Goal: Consume media (video, audio)

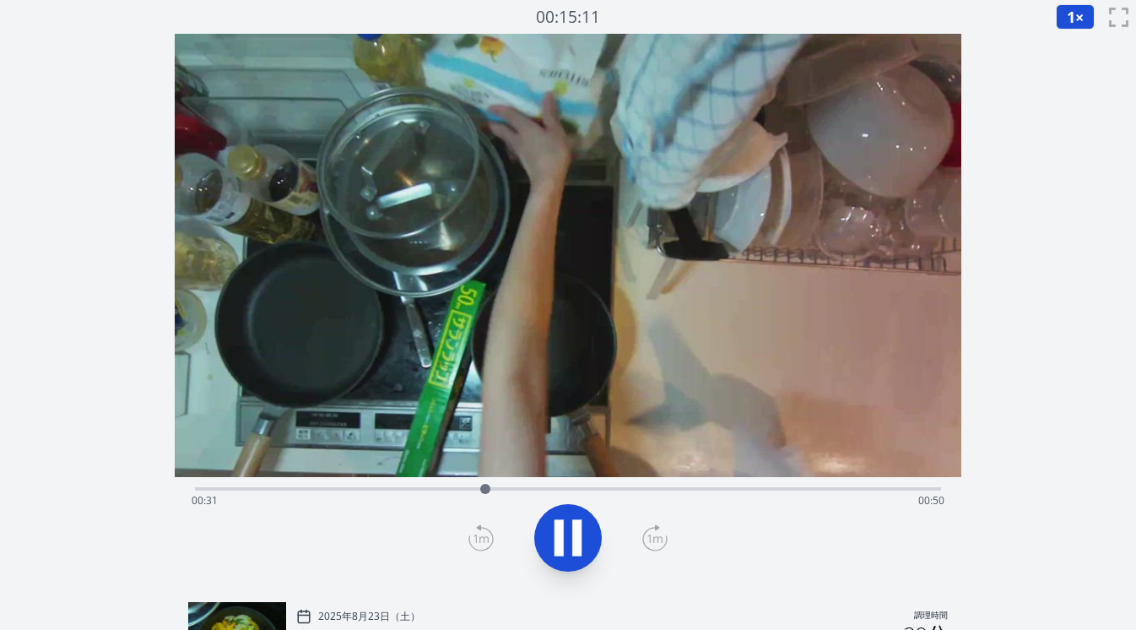
click at [512, 485] on div "経過時間: 00:31 残り時間: 00:50" at bounding box center [568, 487] width 747 height 20
click at [521, 487] on div "経過時間: 00:38 残り時間: 00:43" at bounding box center [569, 500] width 754 height 27
click at [516, 487] on div "経過時間: 00:36 残り時間: 00:45" at bounding box center [569, 500] width 754 height 27
click at [383, 489] on div "経過時間: 01:10 残り時間: 00:11" at bounding box center [569, 500] width 754 height 27
click at [563, 532] on icon at bounding box center [558, 537] width 9 height 36
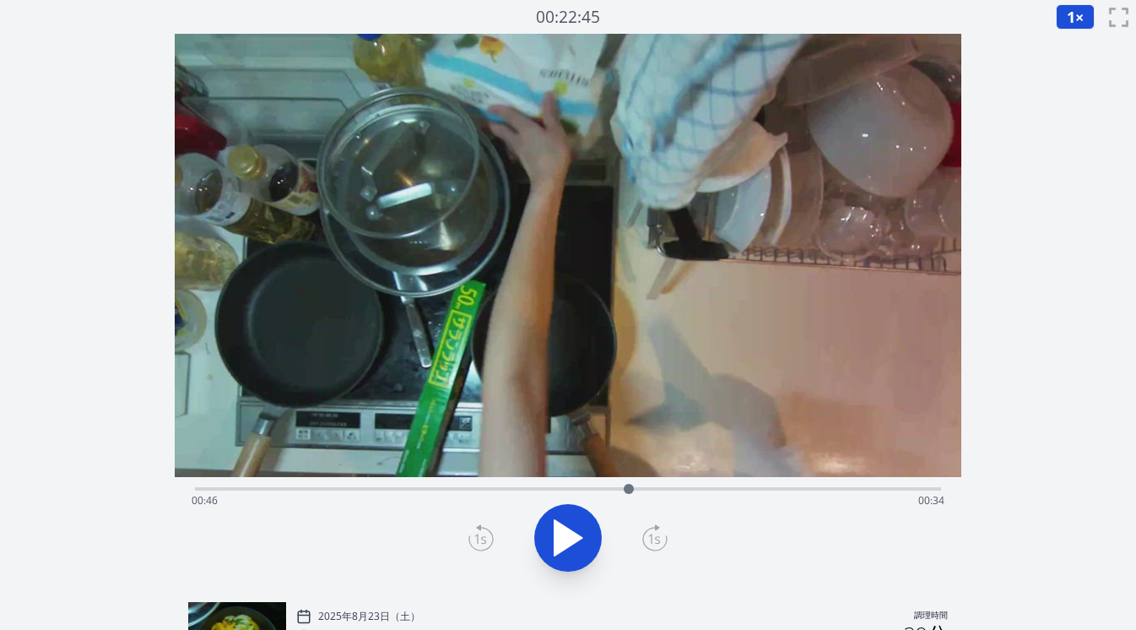
click at [564, 485] on div "経過時間: 00:46 残り時間: 00:34" at bounding box center [568, 487] width 747 height 20
click at [480, 535] on icon at bounding box center [480, 537] width 25 height 27
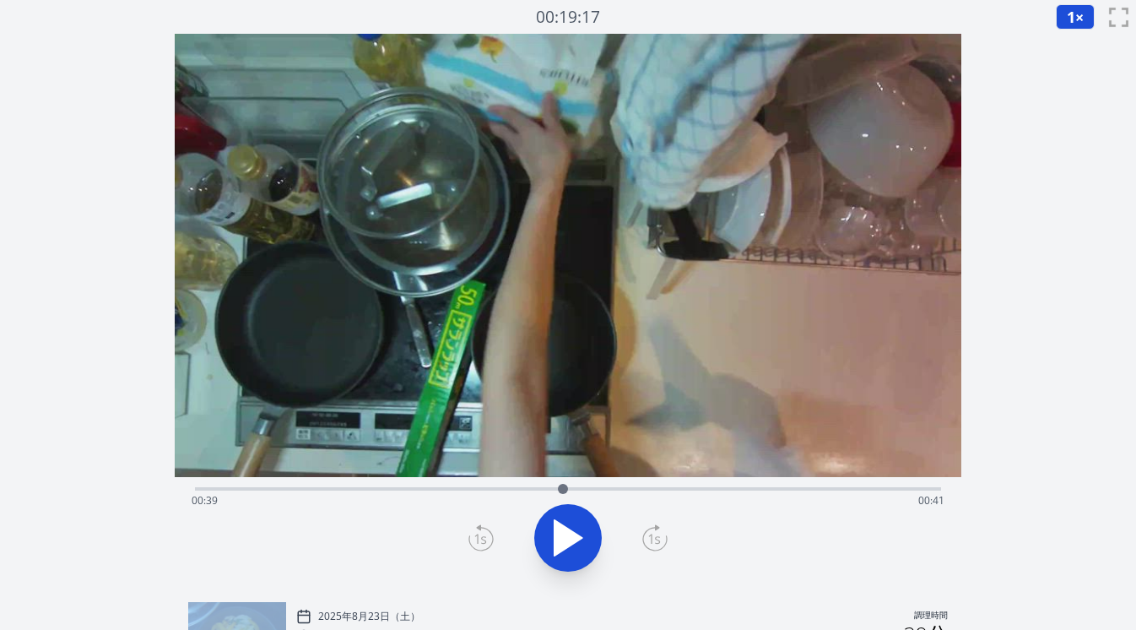
click at [480, 535] on icon at bounding box center [480, 537] width 25 height 27
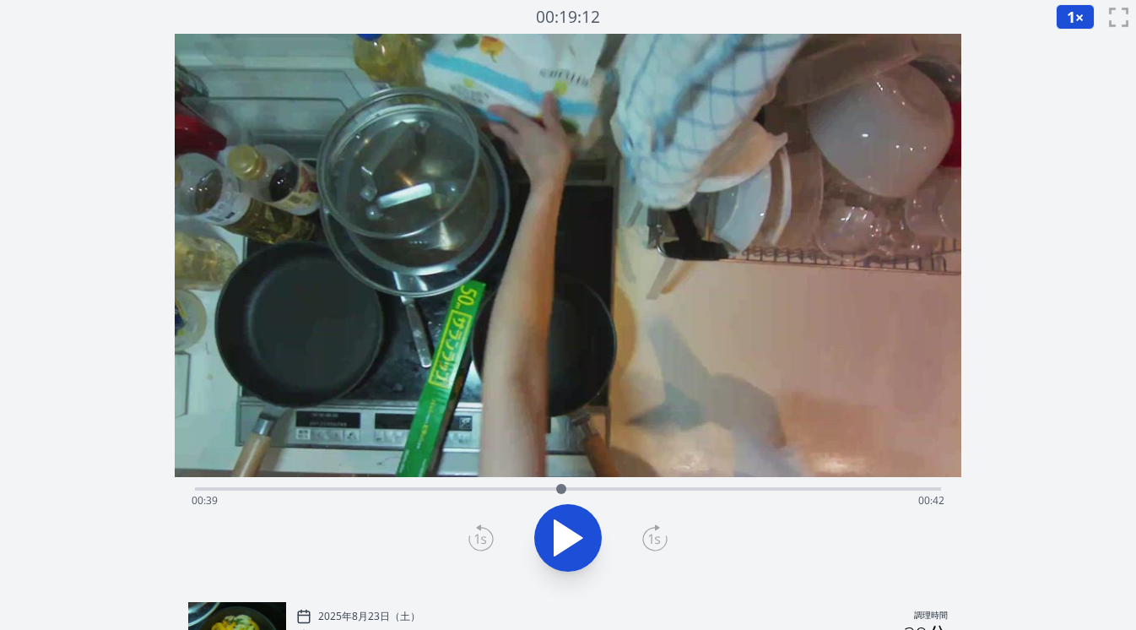
click at [480, 535] on icon at bounding box center [480, 537] width 25 height 27
click at [668, 542] on div at bounding box center [568, 537] width 767 height 81
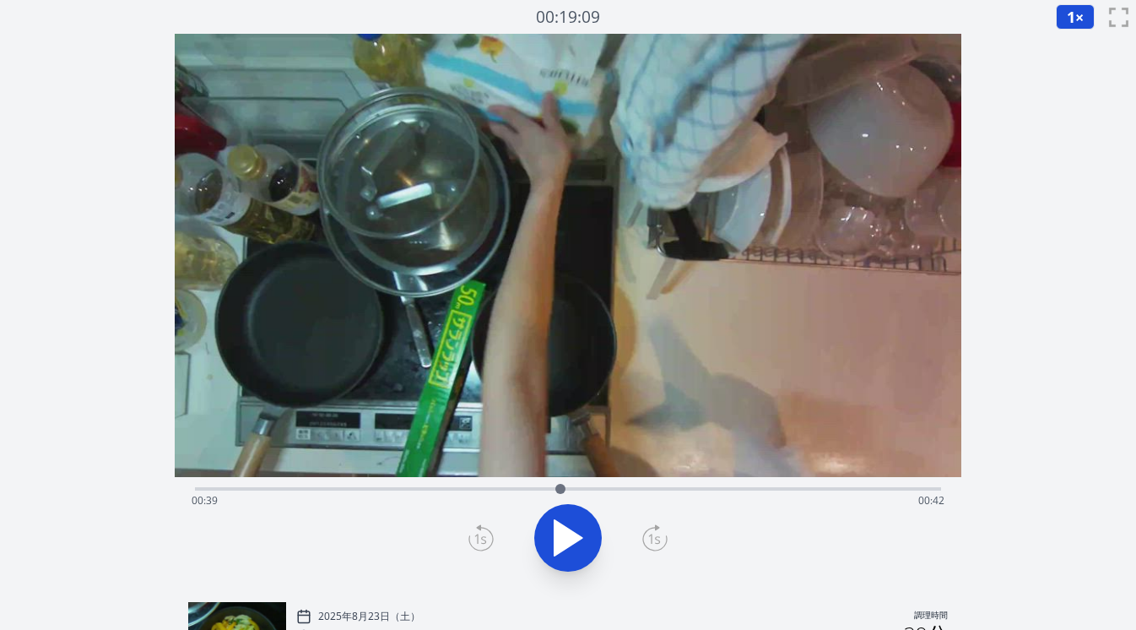
click at [657, 538] on icon at bounding box center [654, 537] width 25 height 27
